Goal: Task Accomplishment & Management: Complete application form

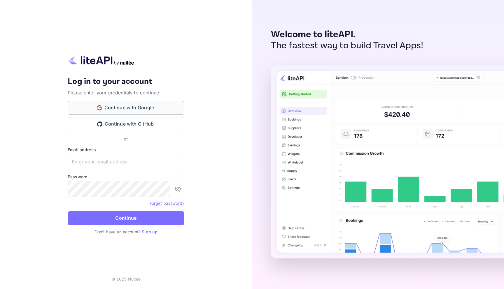
click at [128, 109] on button "Continue with Google" at bounding box center [126, 108] width 117 height 14
click at [148, 164] on input "text" at bounding box center [126, 162] width 117 height 16
type input "a.elkhaier+saul@nuitee.com"
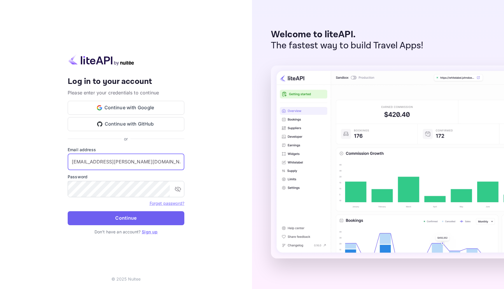
click at [142, 224] on button "Continue" at bounding box center [126, 218] width 117 height 14
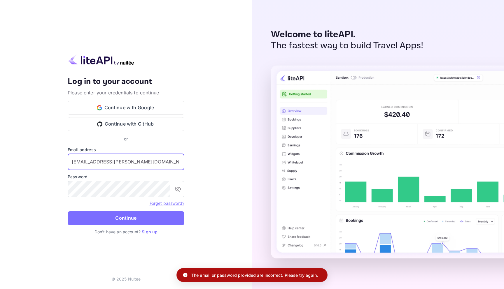
click at [155, 166] on input "a.elkhaier+saul@nuitee.com" at bounding box center [126, 162] width 117 height 16
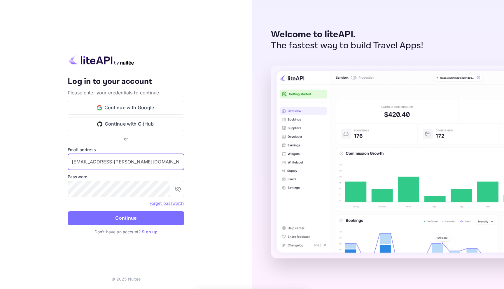
click at [151, 232] on link "Sign up" at bounding box center [150, 232] width 16 height 5
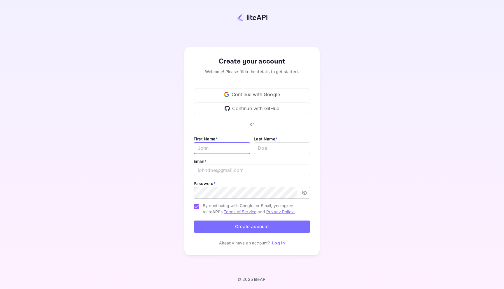
click at [226, 150] on input "Email *" at bounding box center [222, 149] width 57 height 12
type input "achraf"
click at [284, 145] on input "lastName" at bounding box center [282, 149] width 57 height 12
type input "test"
click at [227, 173] on input "email" at bounding box center [252, 171] width 117 height 12
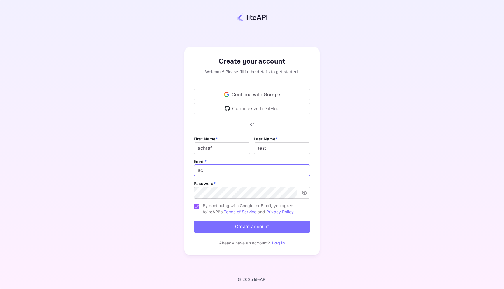
type input "achraelkhaieer@lesinfos88"
click at [247, 230] on button "Create account" at bounding box center [252, 227] width 117 height 13
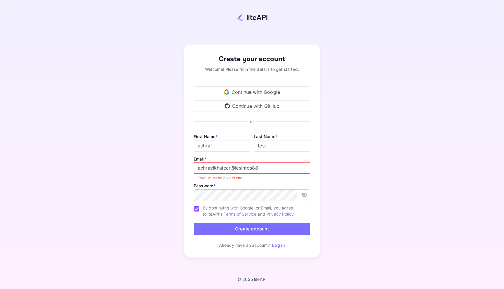
click at [251, 169] on input "achraelkhaieer@lesinfos88" at bounding box center [252, 168] width 117 height 12
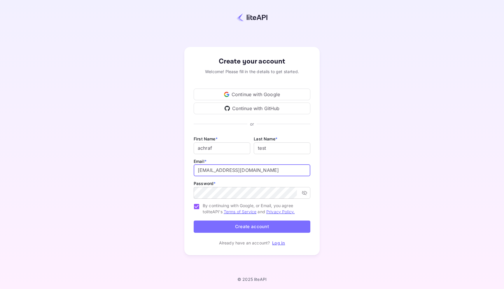
type input "a.elkhaier+99999@nuitee.com"
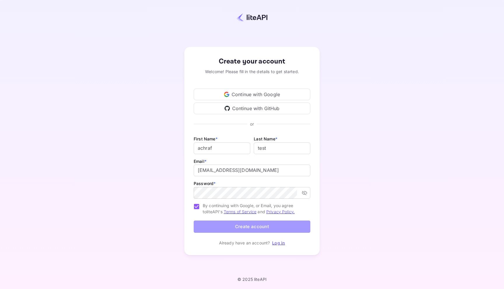
click at [237, 226] on button "Create account" at bounding box center [252, 227] width 117 height 13
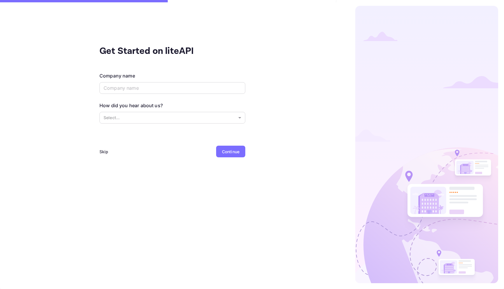
click at [233, 154] on div "Continue" at bounding box center [230, 152] width 17 height 6
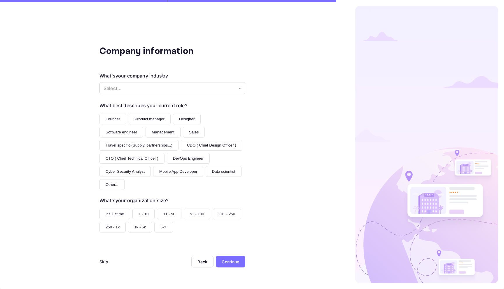
click at [233, 264] on div "Continue" at bounding box center [230, 262] width 17 height 6
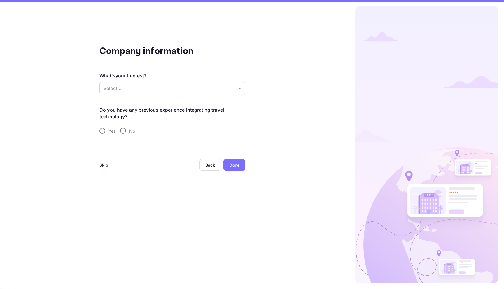
click at [236, 169] on div "Done" at bounding box center [234, 165] width 22 height 12
